Goal: Complete application form

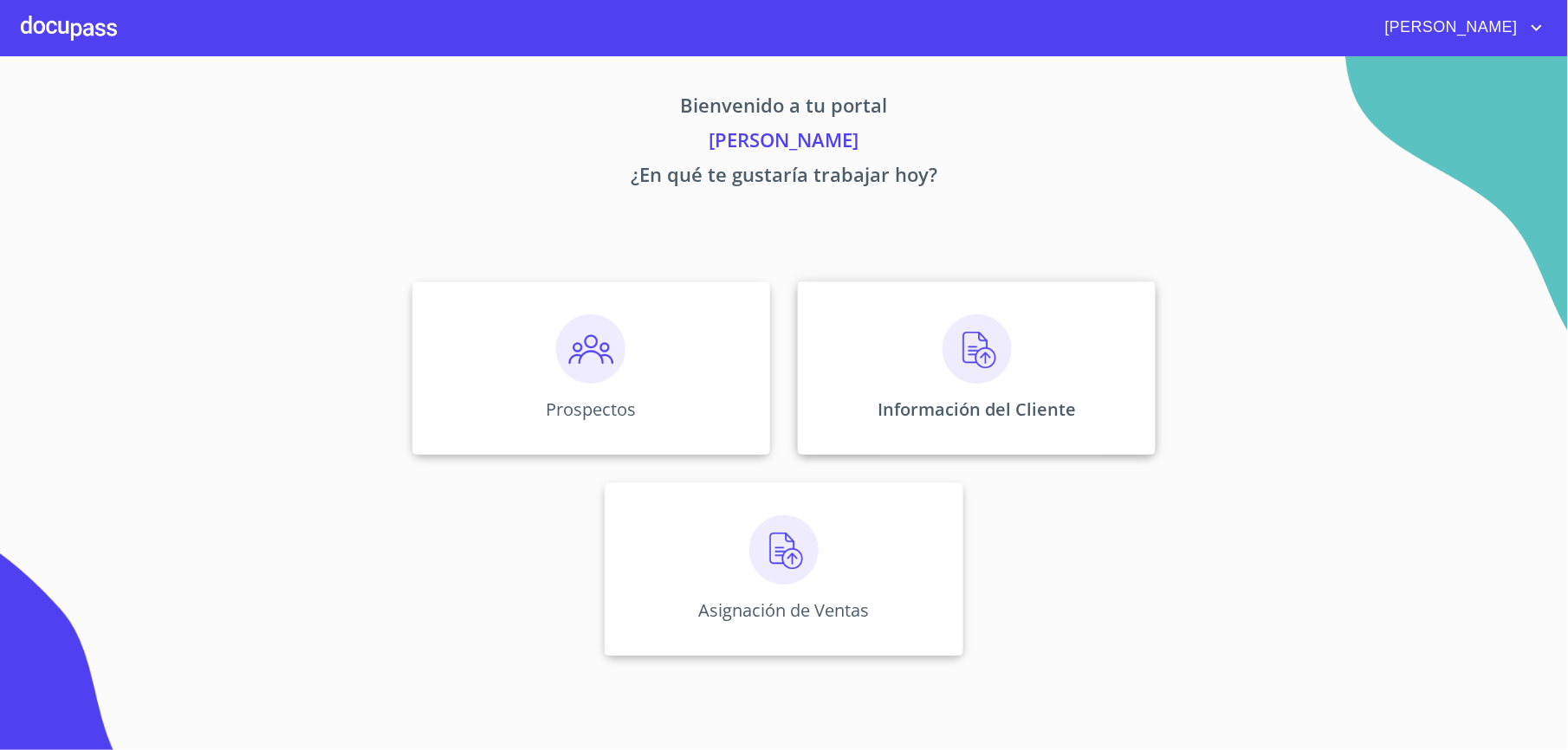
click at [953, 320] on img at bounding box center [977, 349] width 70 height 70
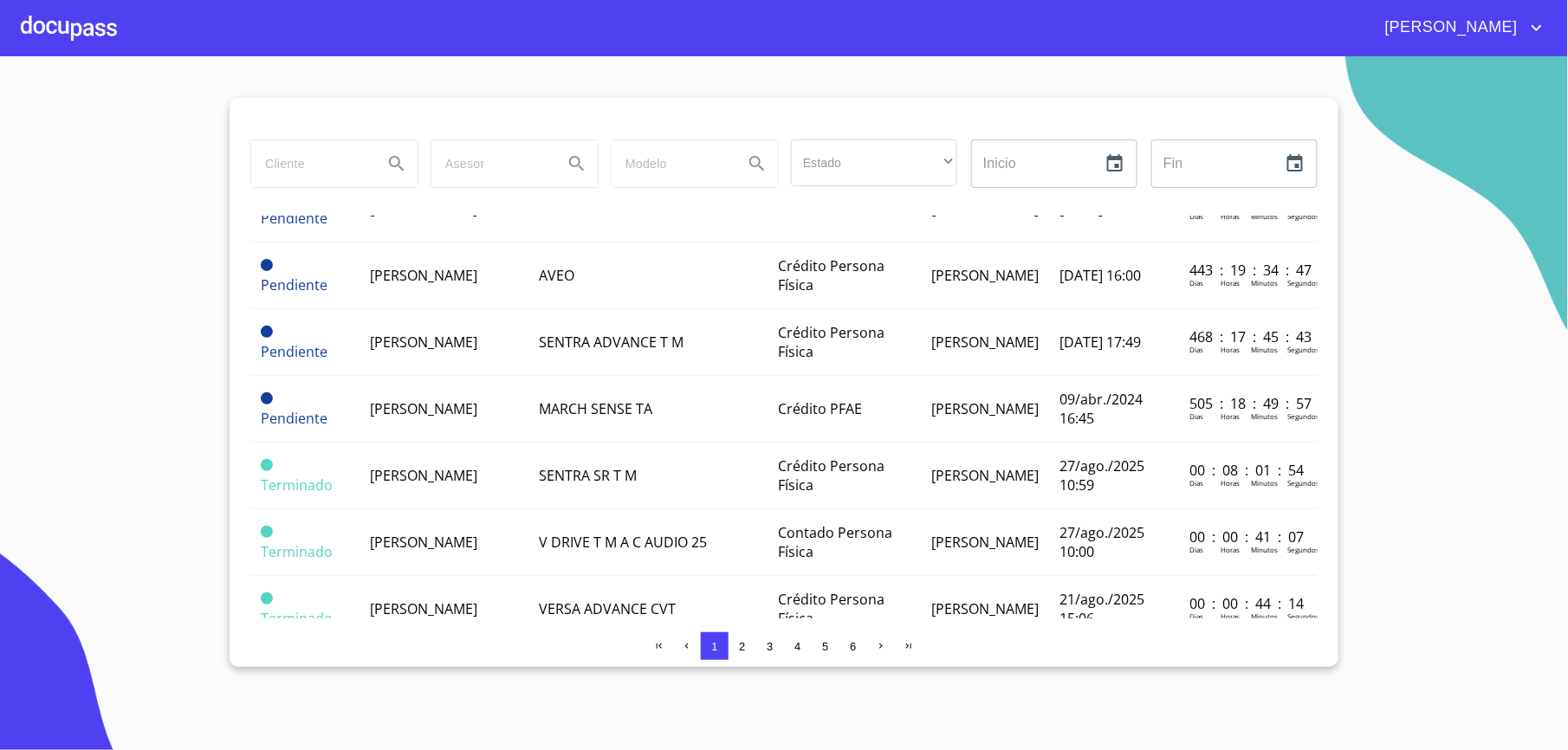
scroll to position [1179, 0]
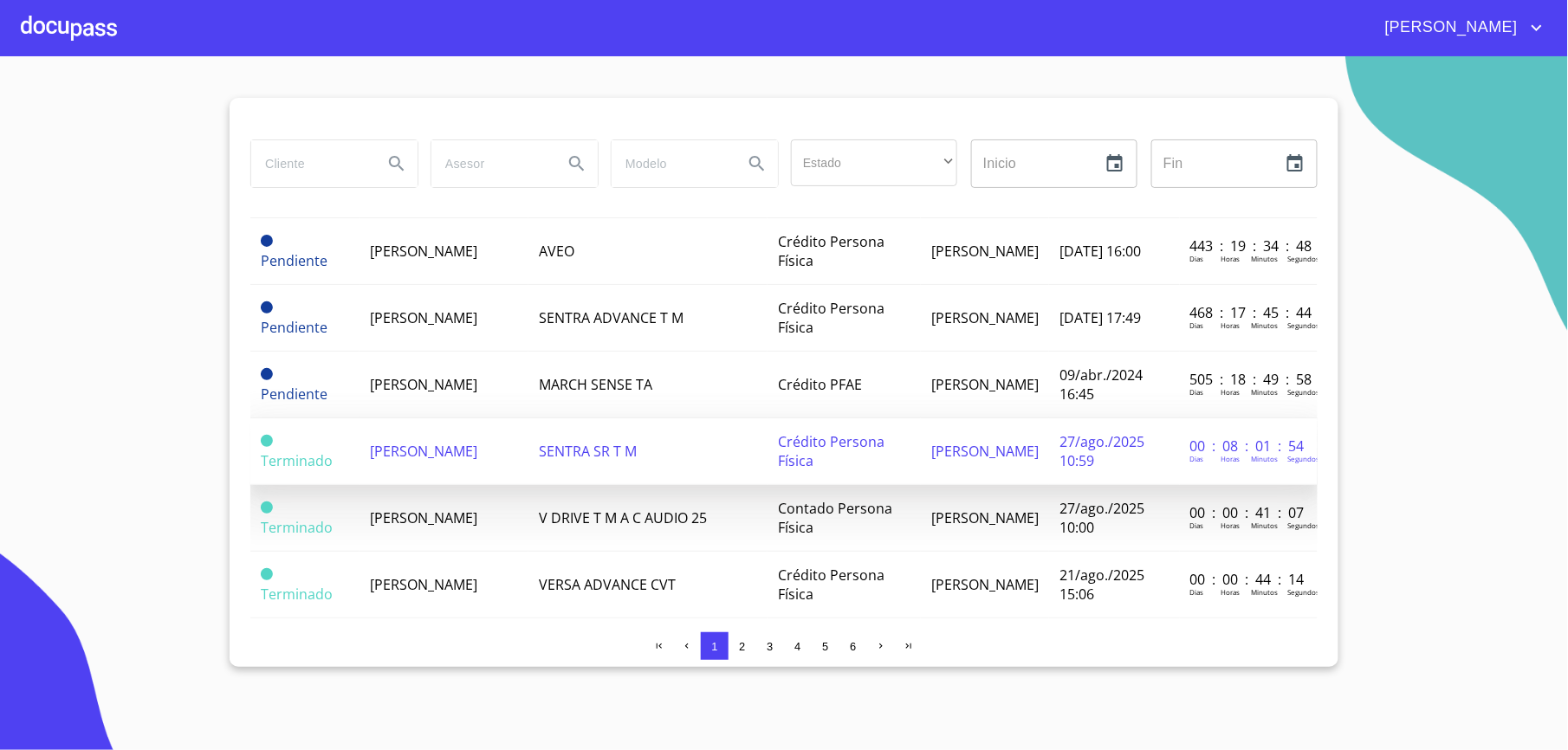
click at [385, 461] on span "[PERSON_NAME]" at bounding box center [423, 452] width 107 height 19
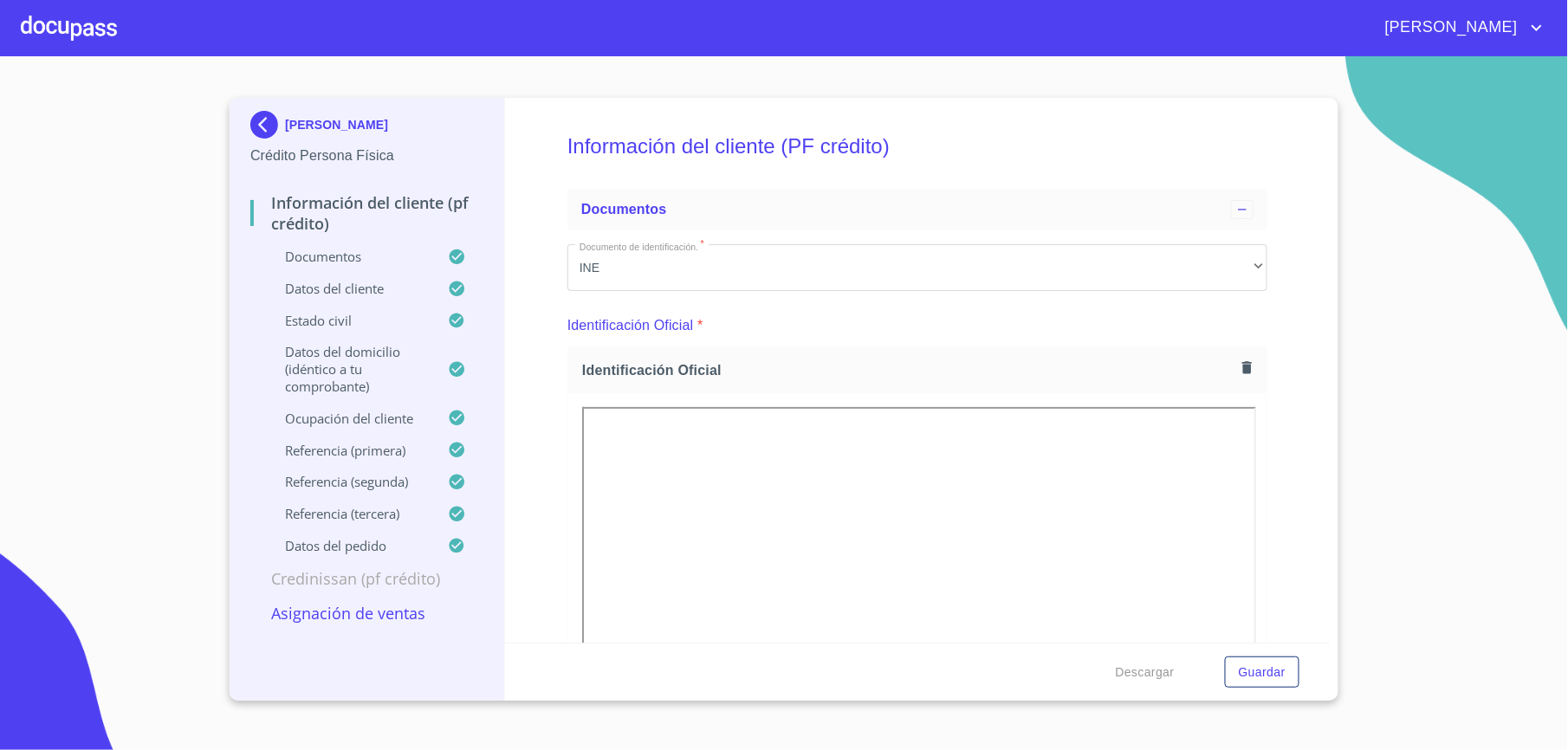
click at [355, 423] on p "Ocupación del Cliente" at bounding box center [349, 419] width 197 height 17
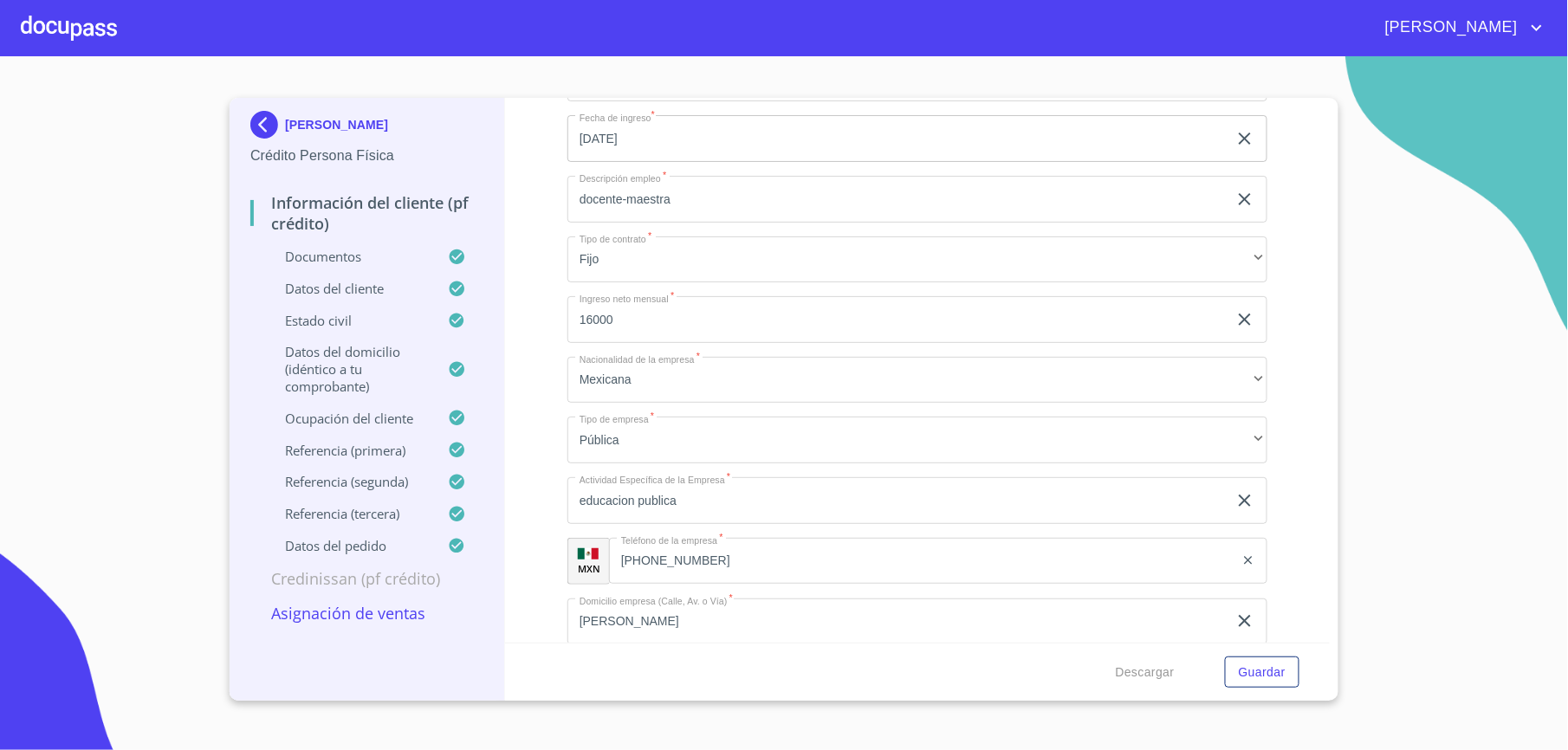
scroll to position [480, 0]
click at [842, 552] on input "[PHONE_NUMBER]" at bounding box center [921, 553] width 625 height 46
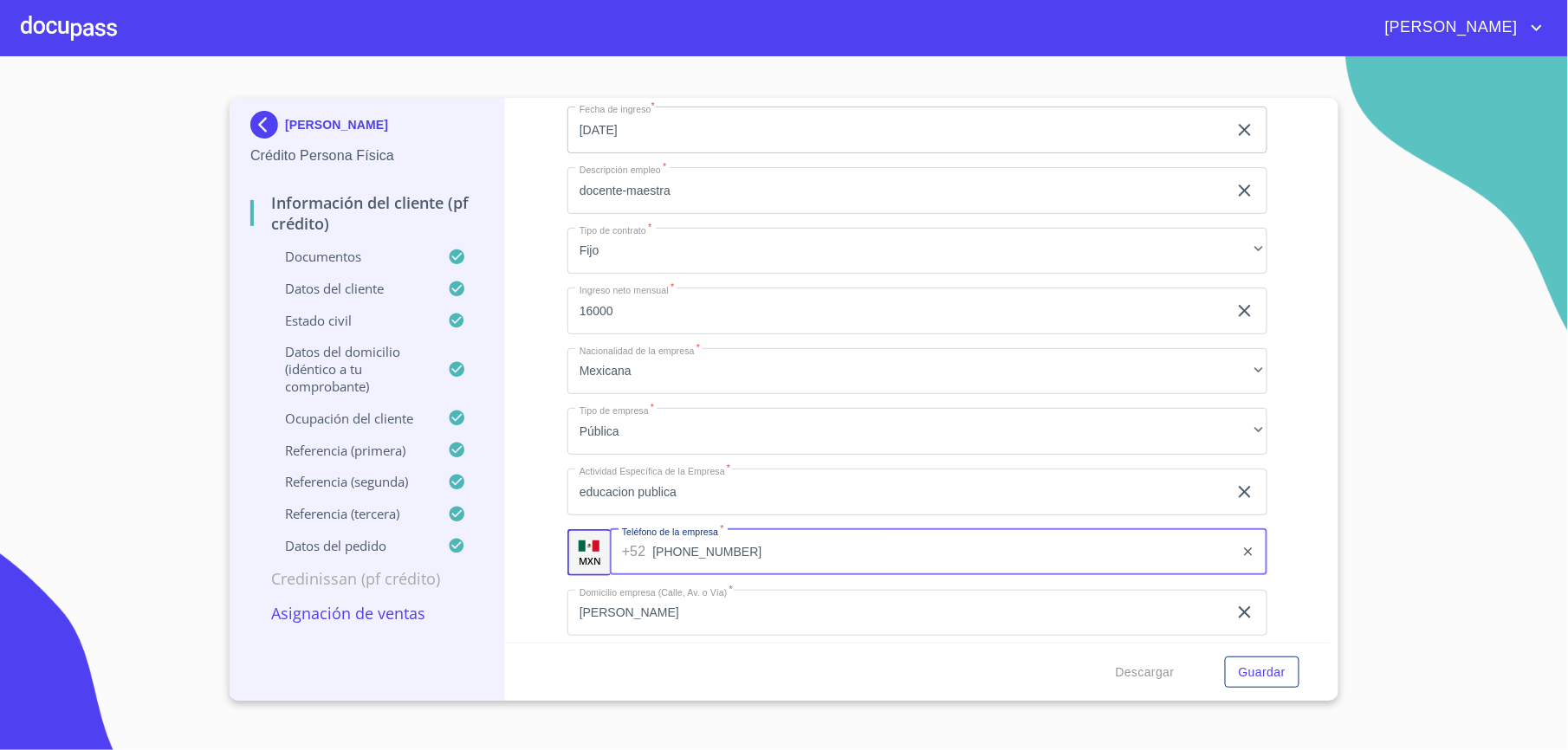
drag, startPoint x: 814, startPoint y: 541, endPoint x: 563, endPoint y: 579, distance: 253.9
click at [563, 579] on div "Información del cliente (PF crédito) Documentos Datos del cliente Estado Civil …" at bounding box center [917, 370] width 825 height 545
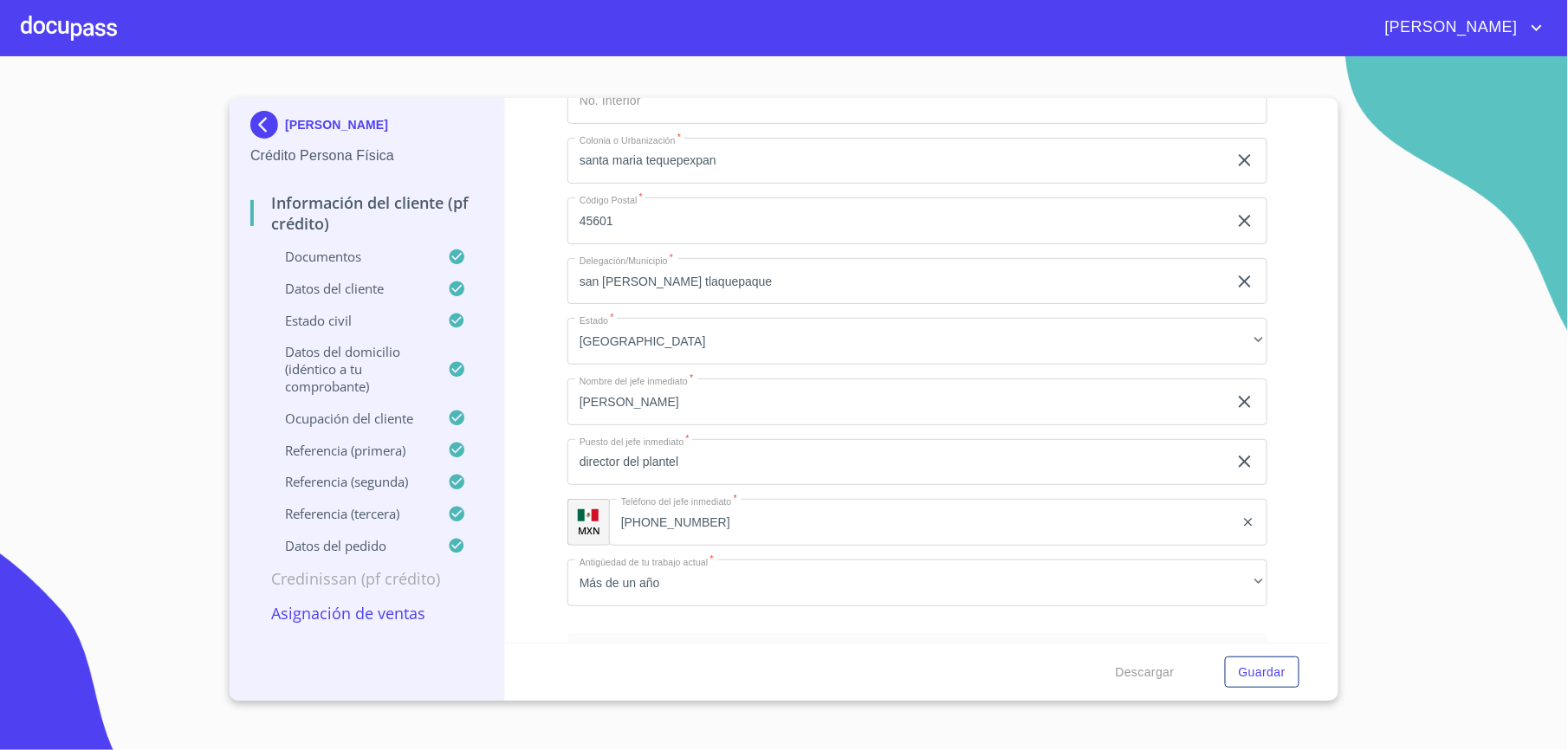
scroll to position [1058, 0]
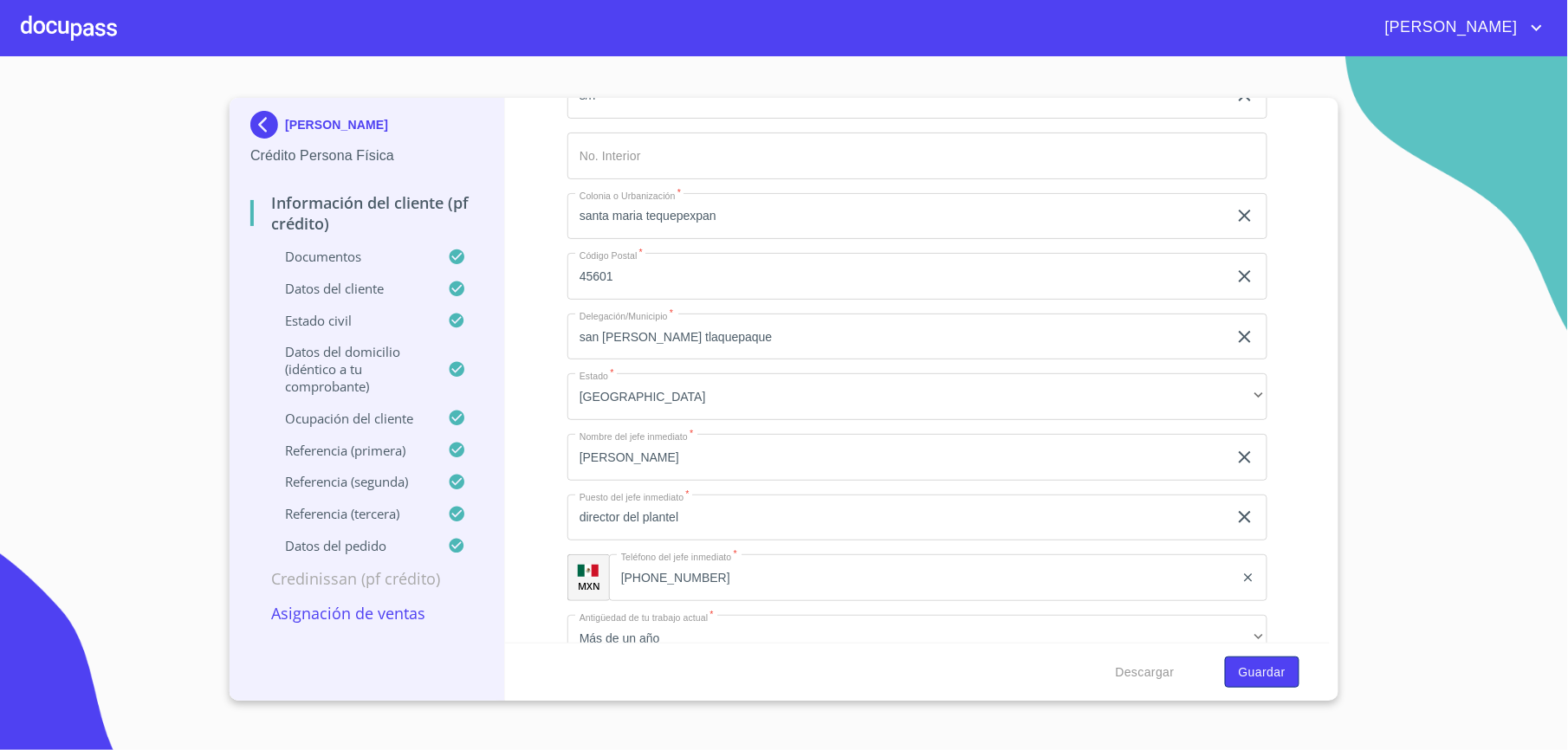
type input "[PHONE_NUMBER]"
click at [1251, 667] on span "Guardar" at bounding box center [1261, 673] width 46 height 21
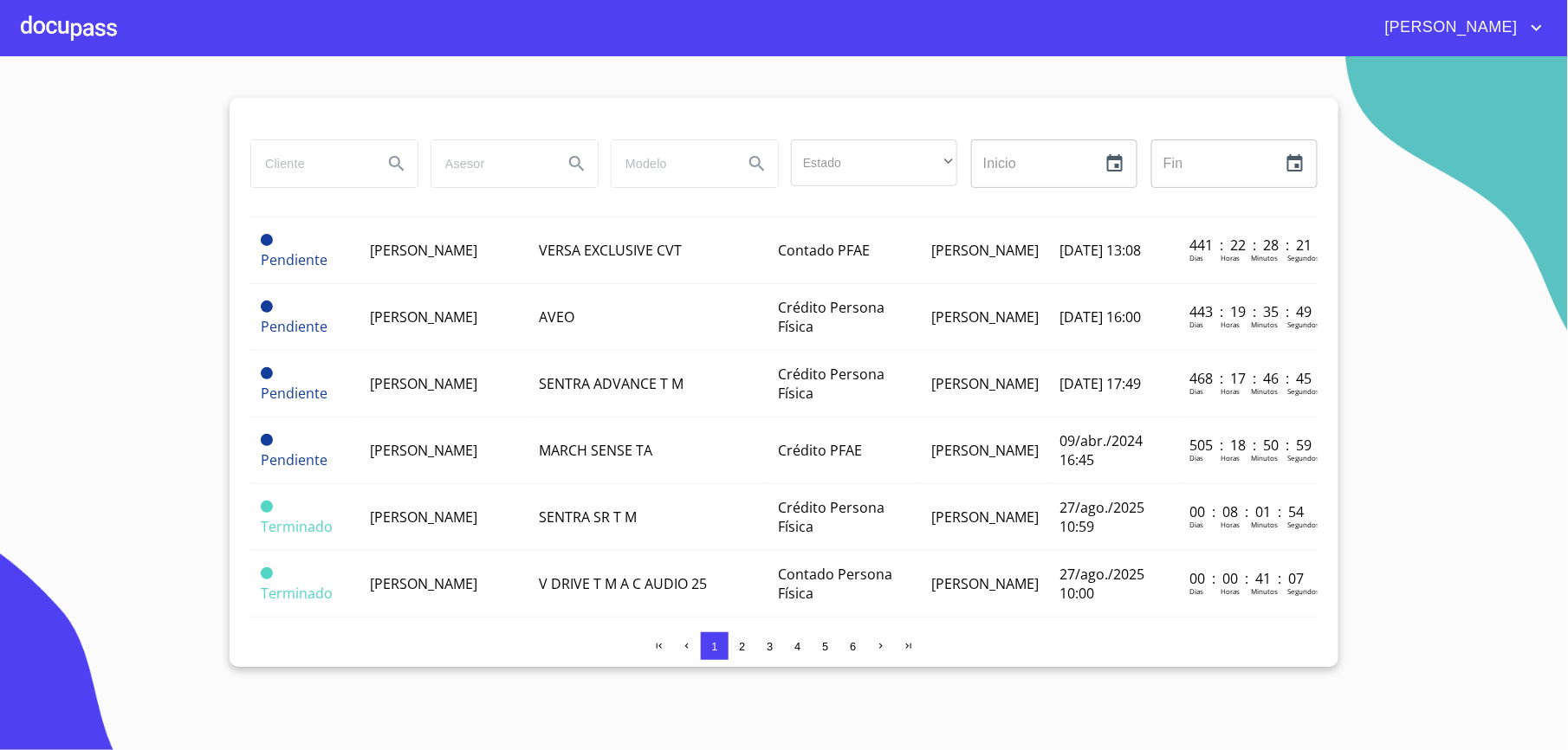
scroll to position [1137, 0]
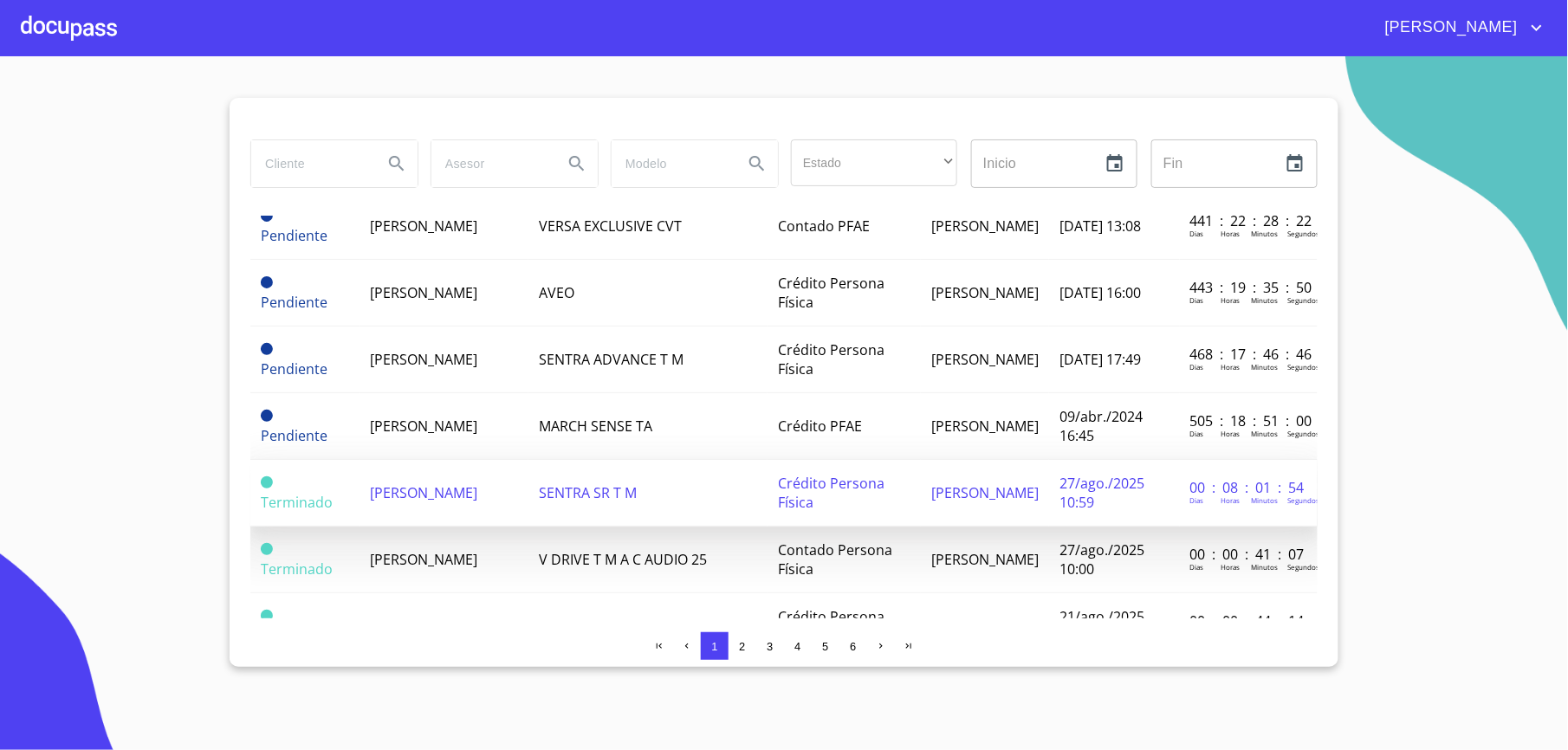
click at [632, 509] on td "SENTRA SR T M" at bounding box center [647, 493] width 239 height 67
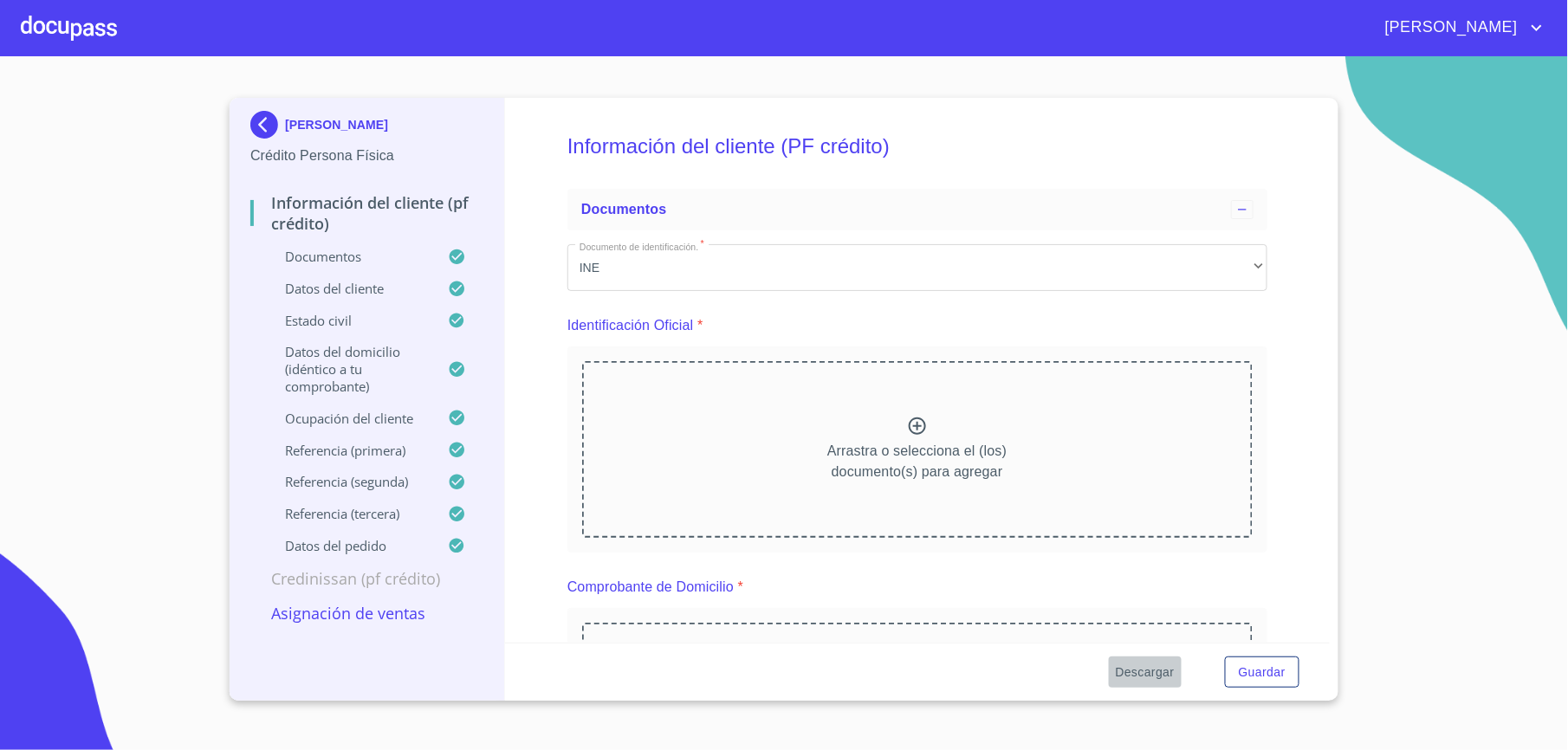
click at [1119, 666] on span "Descargar" at bounding box center [1144, 673] width 59 height 21
